Goal: Check status: Check status

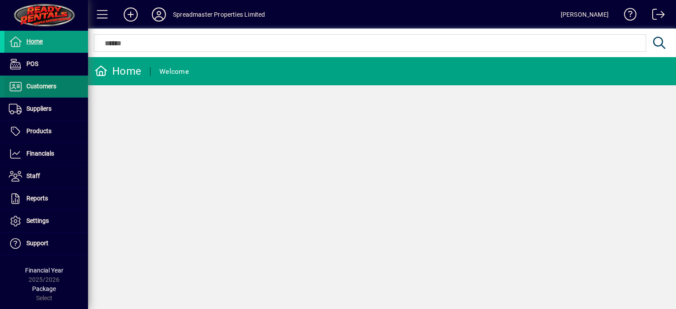
click at [41, 87] on span "Customers" at bounding box center [41, 86] width 30 height 7
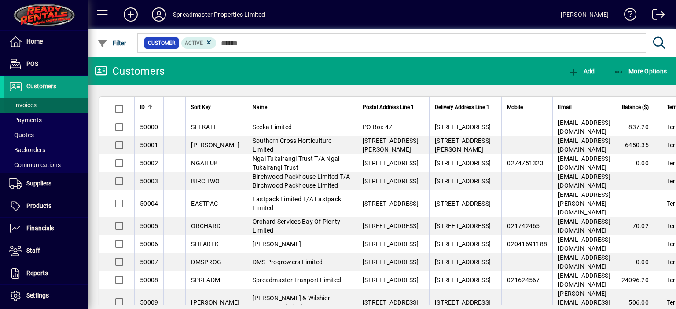
click at [29, 105] on span "Invoices" at bounding box center [23, 105] width 28 height 7
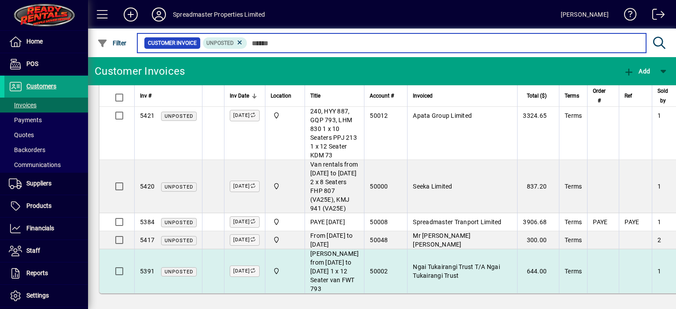
scroll to position [497, 0]
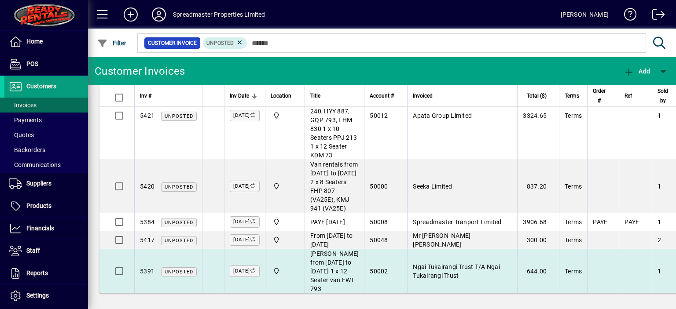
click at [425, 264] on span "Ngai Tukairangi Trust T/A Ngai Tukairangi Trust" at bounding box center [456, 272] width 87 height 16
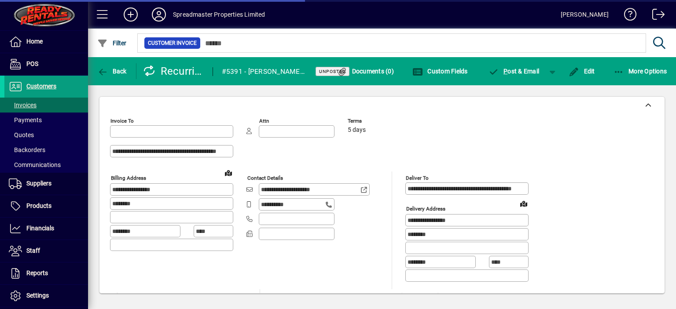
type input "**********"
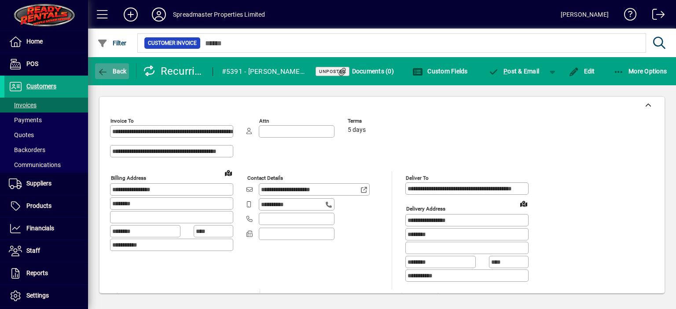
click at [119, 70] on span "Back" at bounding box center [111, 71] width 29 height 7
